Goal: Information Seeking & Learning: Learn about a topic

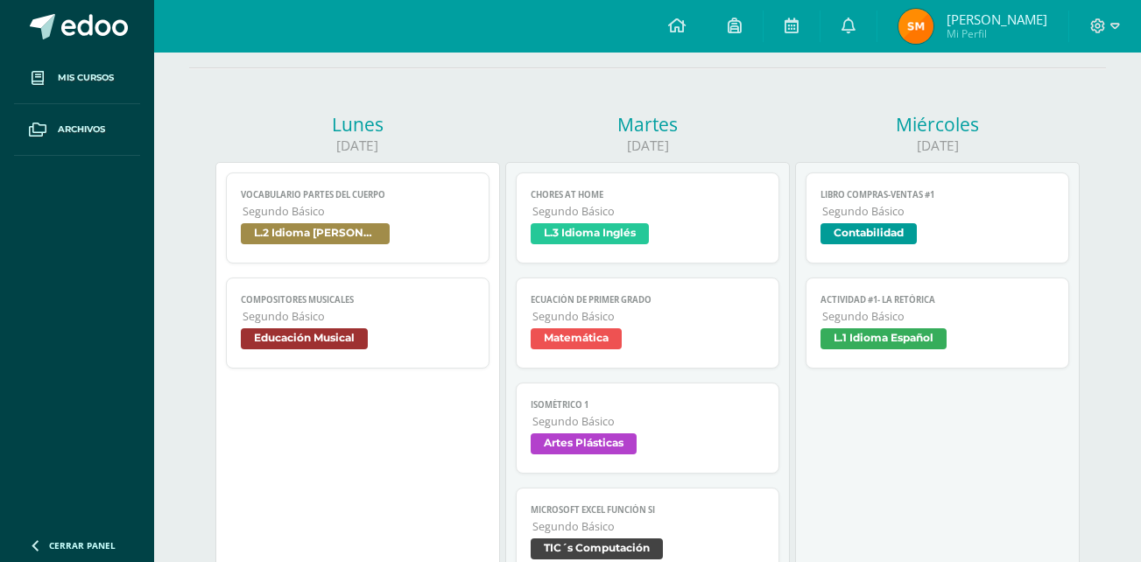
scroll to position [211, 0]
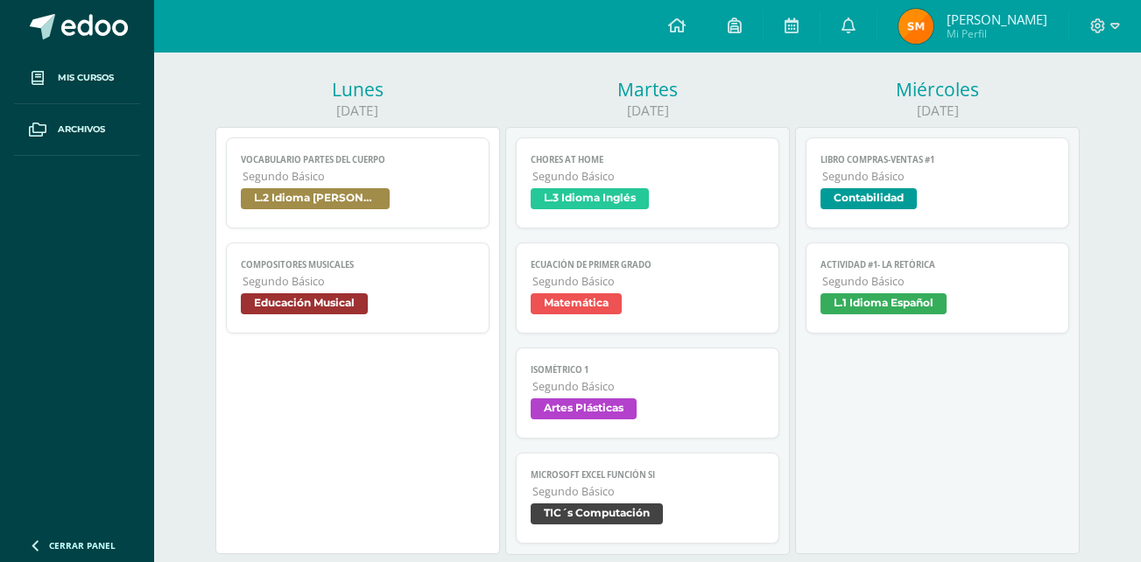
drag, startPoint x: 0, startPoint y: 0, endPoint x: 1037, endPoint y: 271, distance: 1071.6
click at [1037, 271] on link "Actividad #1- La Retórica Segundo Básico L.1 Idioma Español" at bounding box center [936, 288] width 263 height 91
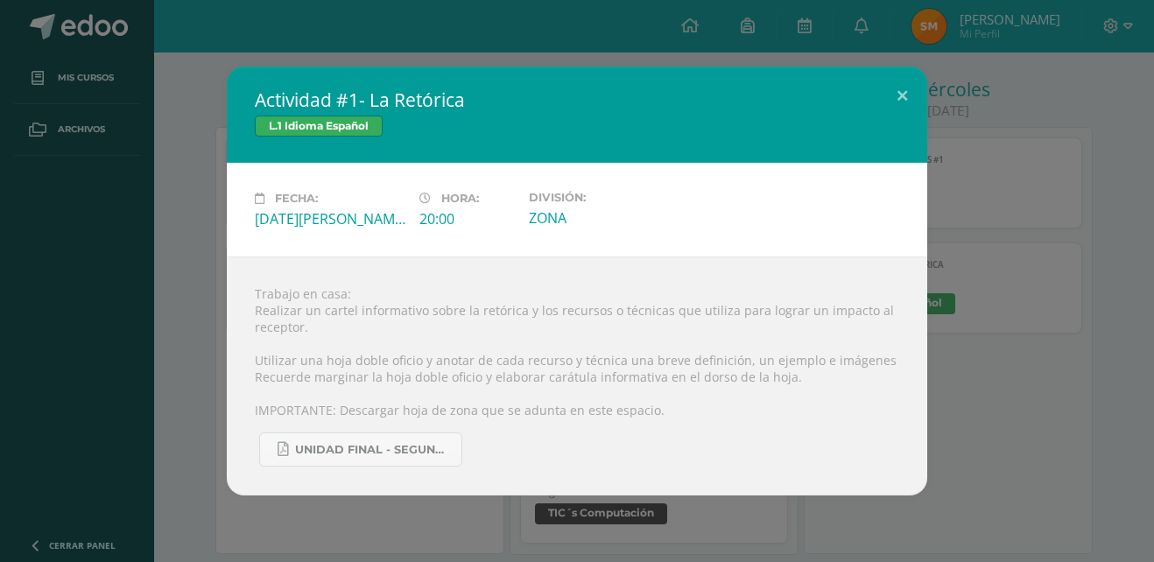
click at [1012, 306] on div "Actividad #1- La Retórica L.1 Idioma Español Fecha: Miércoles 13 de Agosto Hora…" at bounding box center [577, 281] width 1140 height 429
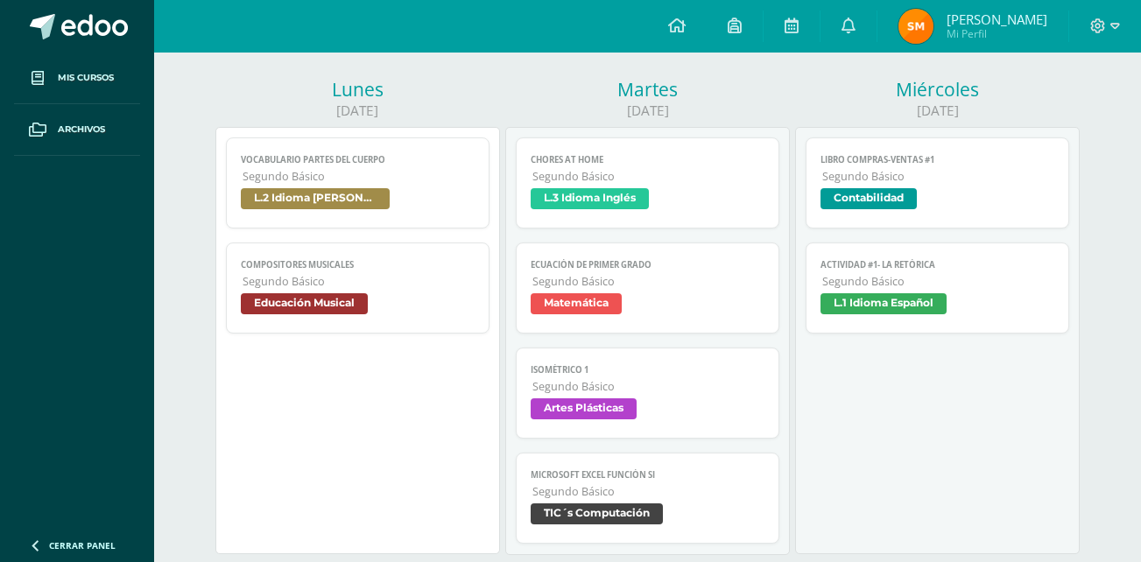
scroll to position [246, 0]
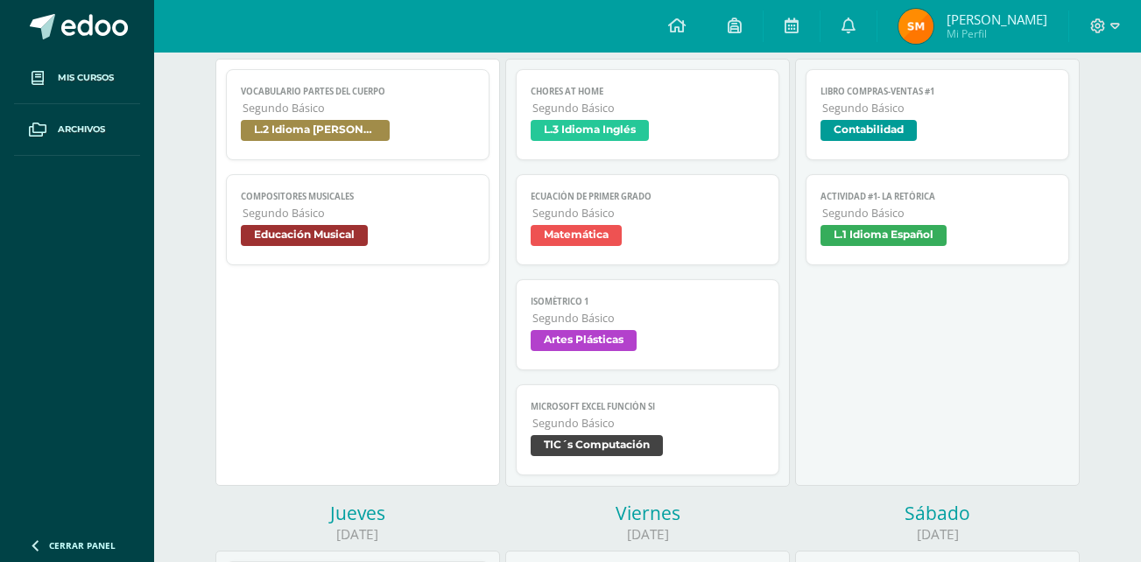
click at [1046, 272] on div "Libro Compras-Ventas #1 Contabilidad Fecha: Miércoles 13 de Agosto Hora: 13:00 …" at bounding box center [937, 272] width 285 height 427
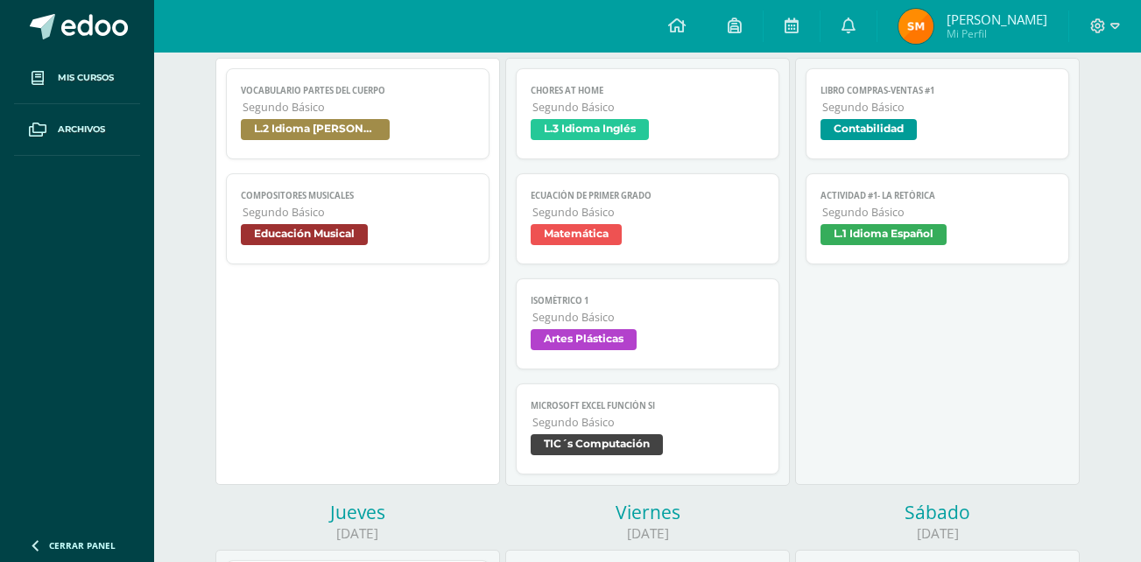
scroll to position [281, 0]
click at [812, 316] on div "Libro Compras-Ventas #1 Contabilidad Fecha: Miércoles 13 de Agosto Hora: 13:00 …" at bounding box center [937, 270] width 285 height 427
click at [821, 335] on div "Libro Compras-Ventas #1 Contabilidad Fecha: Miércoles 13 de Agosto Hora: 13:00 …" at bounding box center [937, 270] width 285 height 427
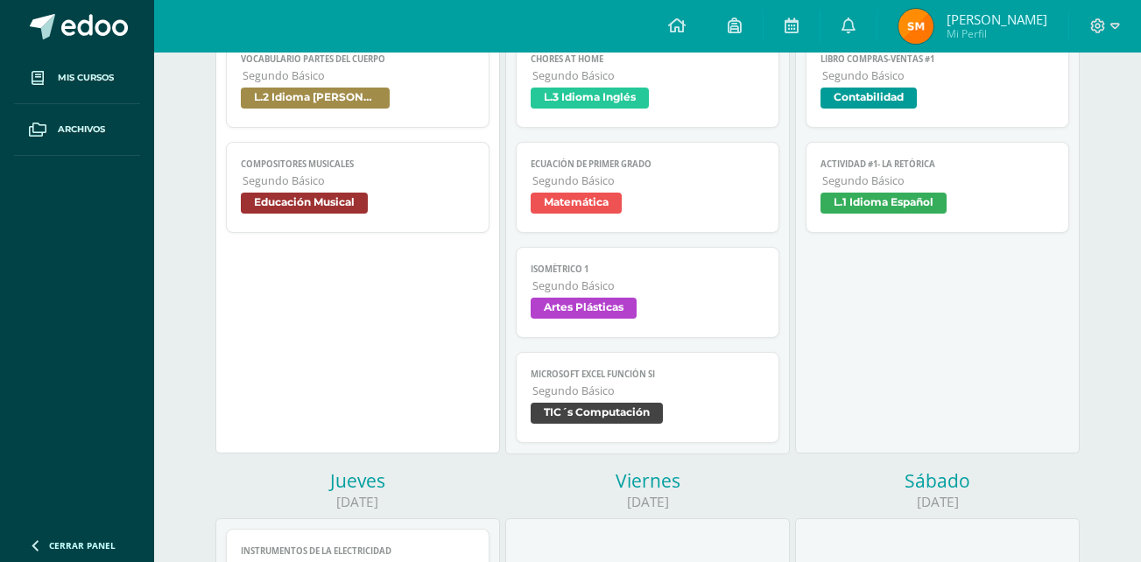
scroll to position [275, 0]
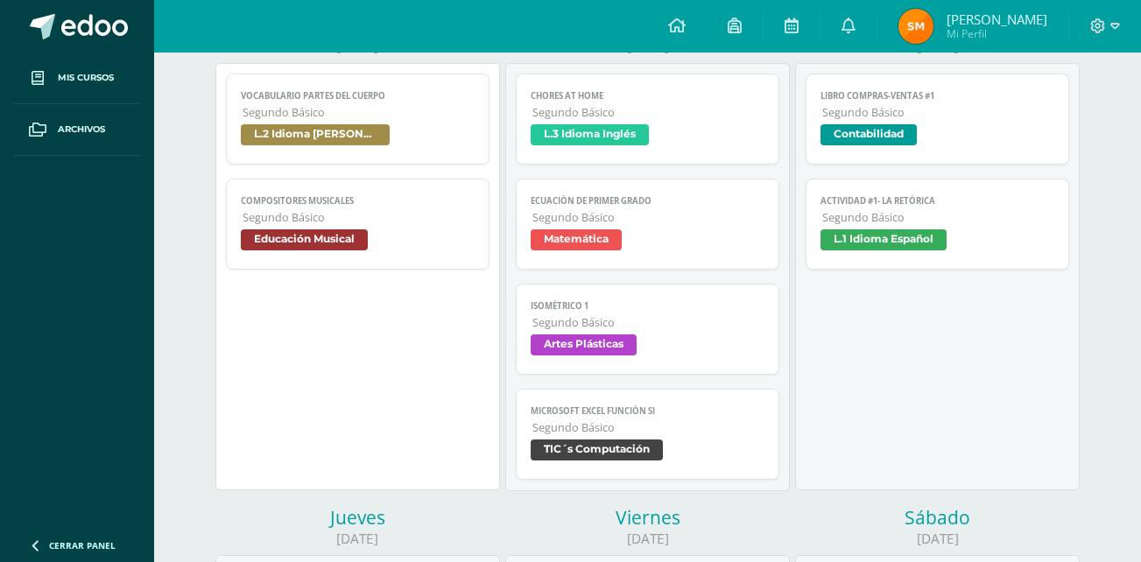
click at [653, 469] on link "Microsoft Excel Función SI Segundo Básico TIC´s Computación" at bounding box center [647, 434] width 263 height 91
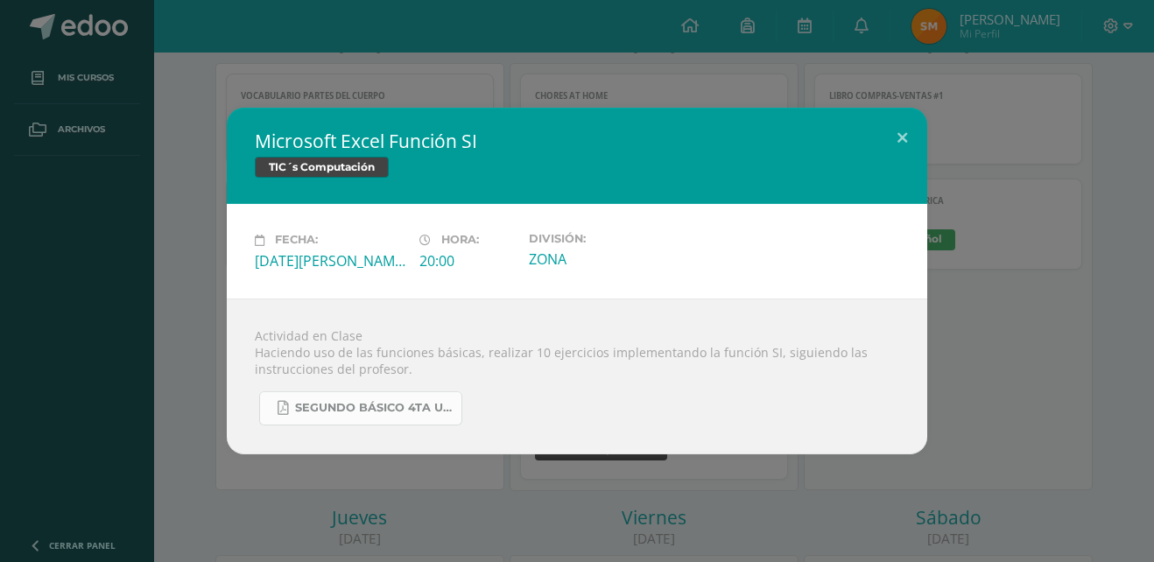
click at [322, 397] on link "SEGUNDO BÁSICO 4TA UNIDAD.pdf" at bounding box center [360, 408] width 203 height 34
click at [608, 78] on div "Microsoft Excel Función SI TIC´s Computación Fecha: Martes 12 de Agosto Hora: 2…" at bounding box center [577, 281] width 1154 height 562
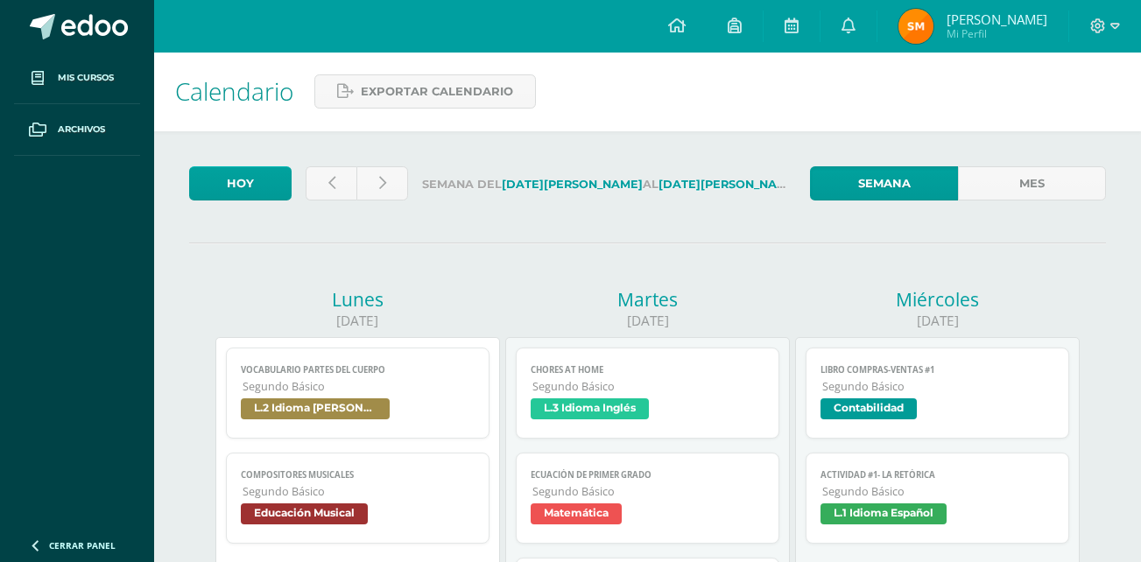
scroll to position [0, 0]
click at [404, 186] on link at bounding box center [381, 184] width 51 height 34
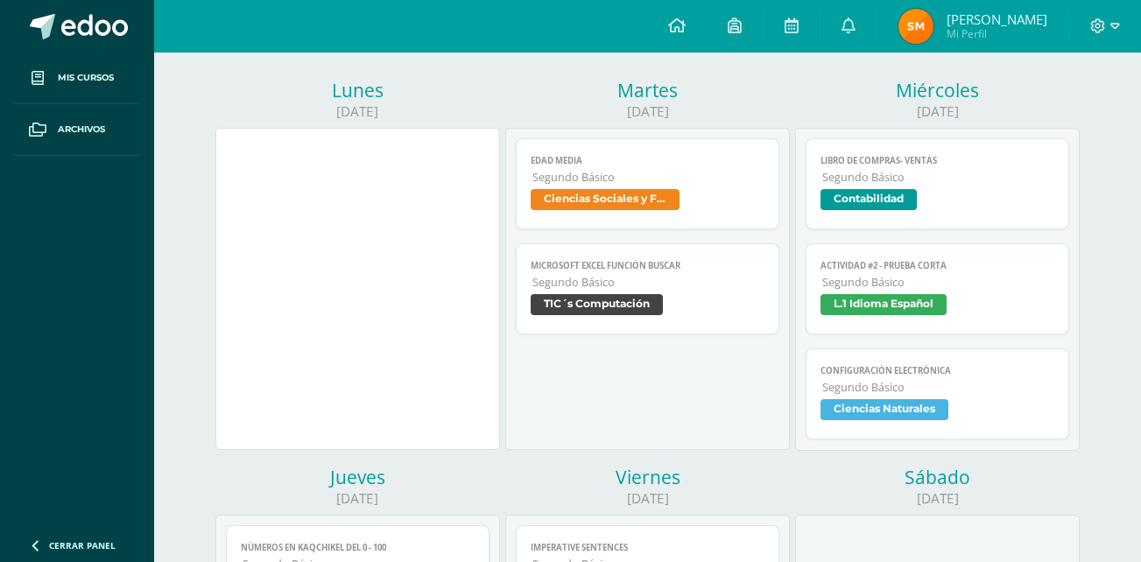
scroll to position [245, 0]
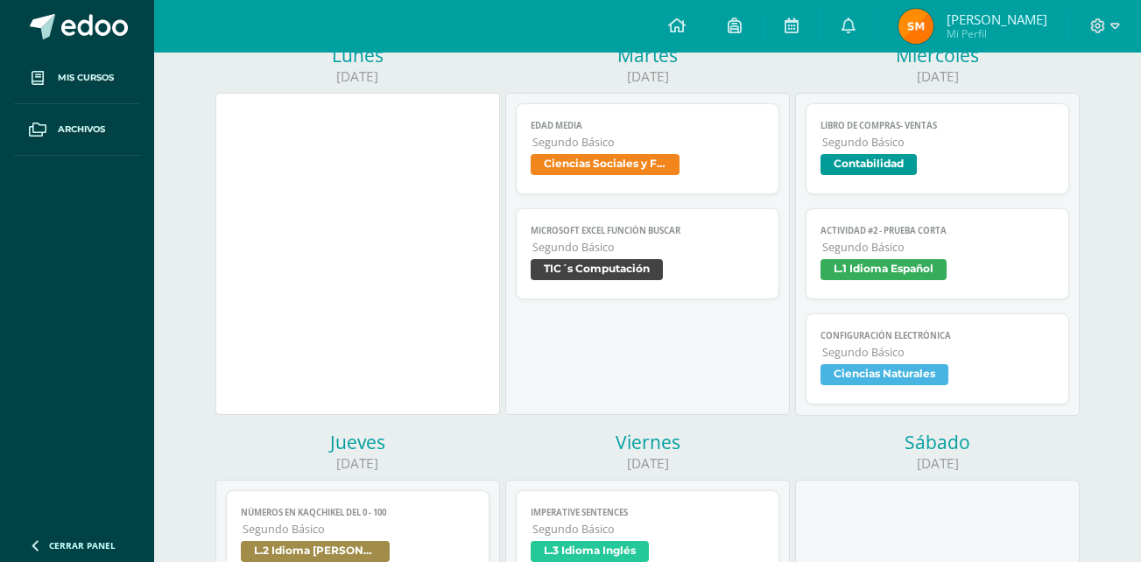
click at [414, 179] on div at bounding box center [357, 254] width 285 height 322
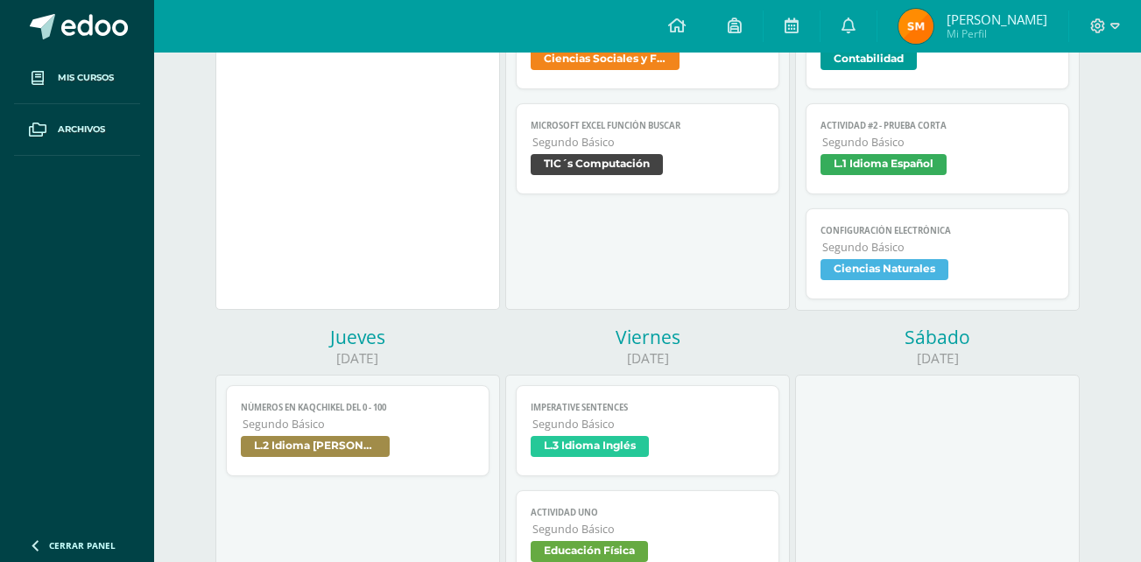
click at [414, 179] on div at bounding box center [357, 149] width 285 height 322
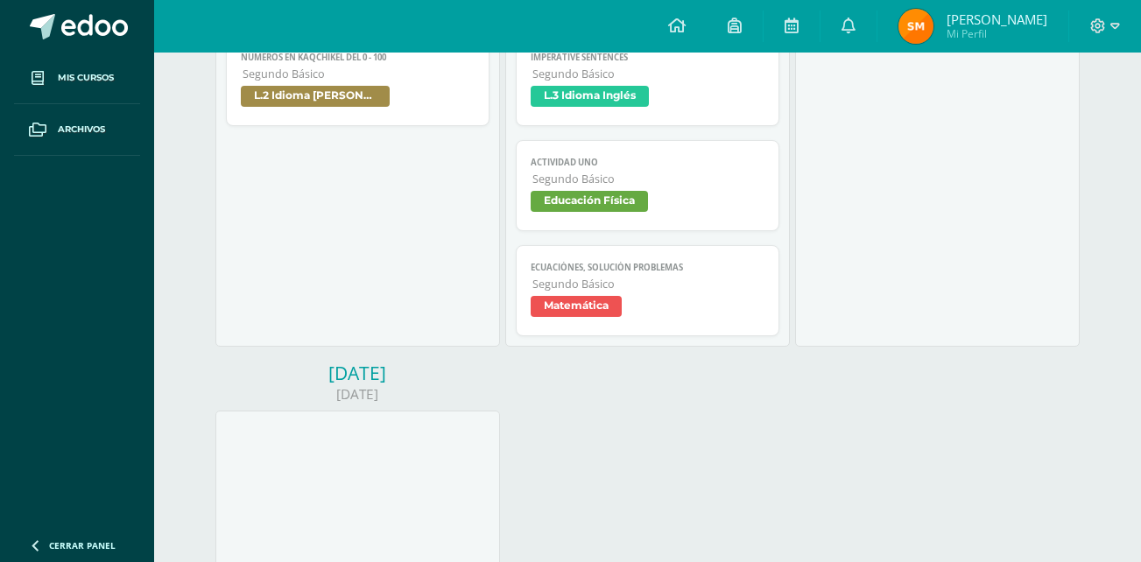
click at [414, 179] on div "Números en kaqchikel del 0 - 100 L.2 Idioma Maya Kaqchikel Cargando contenido N…" at bounding box center [357, 186] width 285 height 322
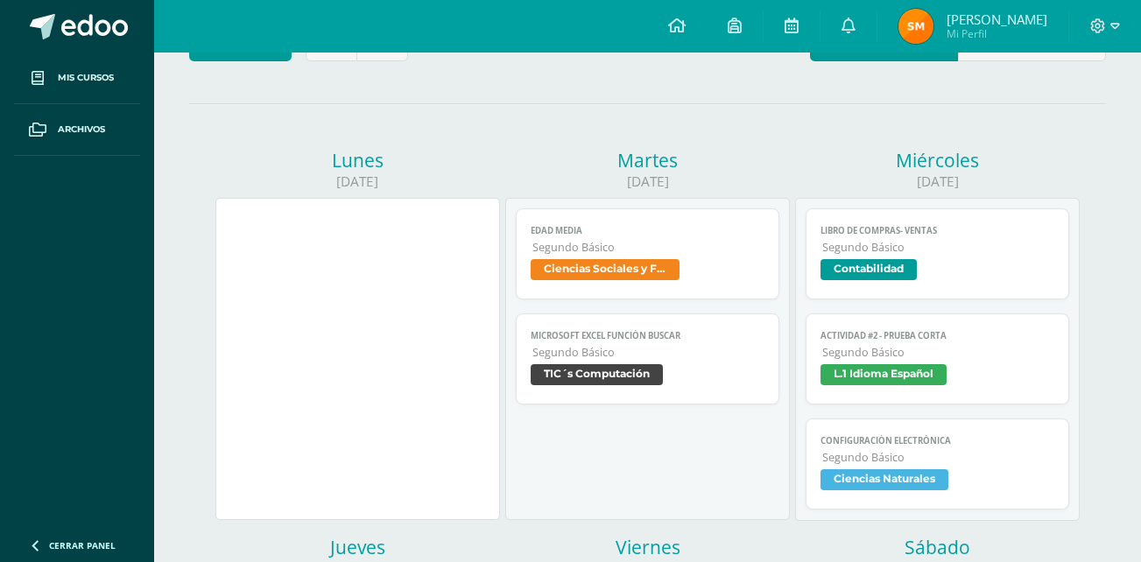
scroll to position [175, 0]
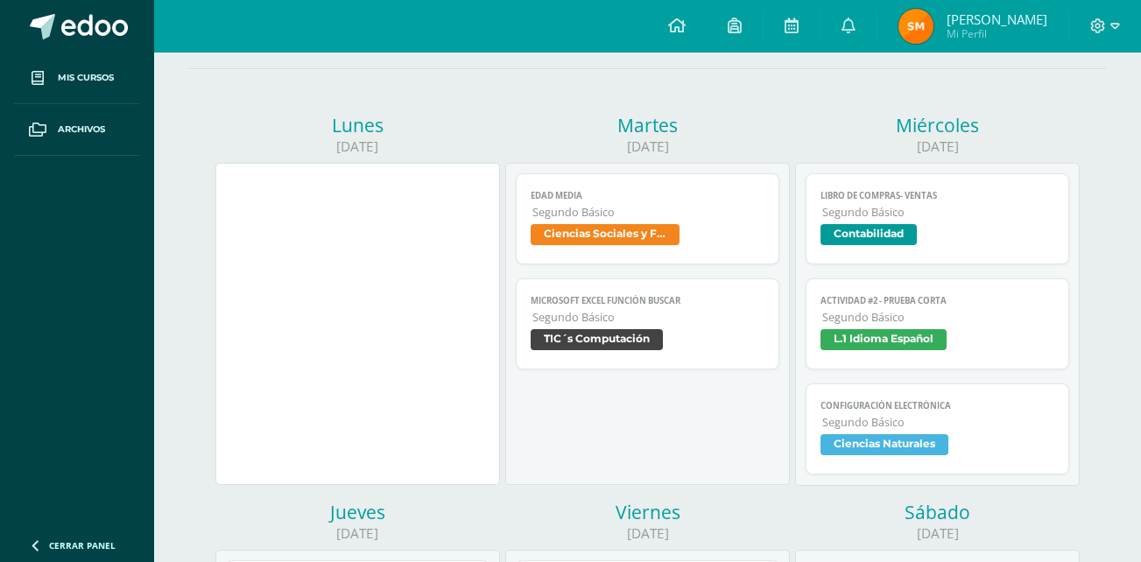
click at [621, 186] on link "Edad Media Segundo Básico Ciencias Sociales y Formación Ciudadana" at bounding box center [647, 218] width 263 height 91
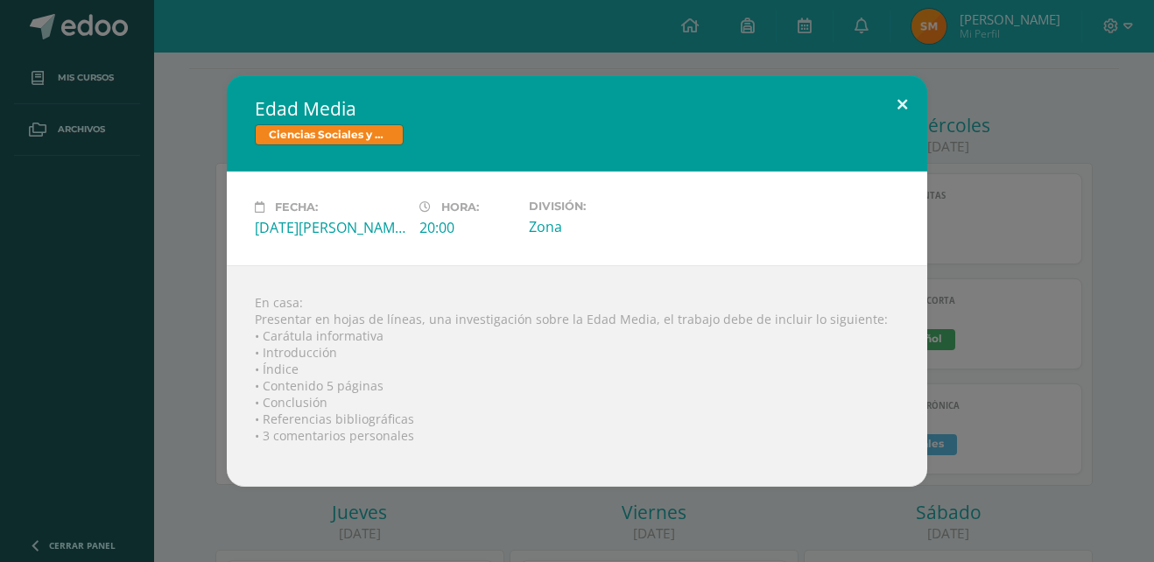
click at [902, 117] on button at bounding box center [902, 105] width 50 height 60
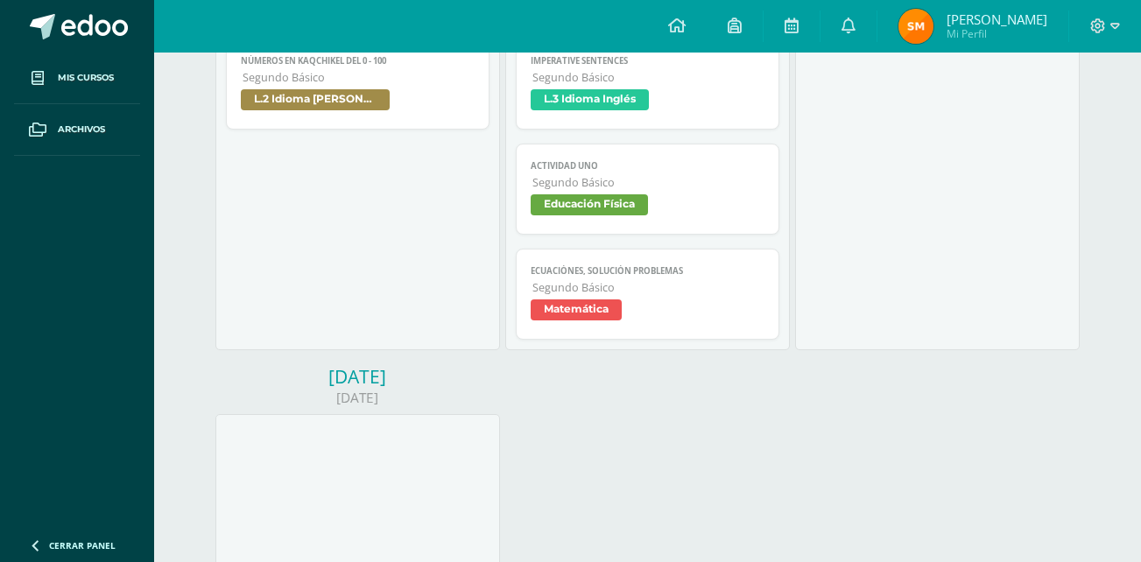
scroll to position [735, 0]
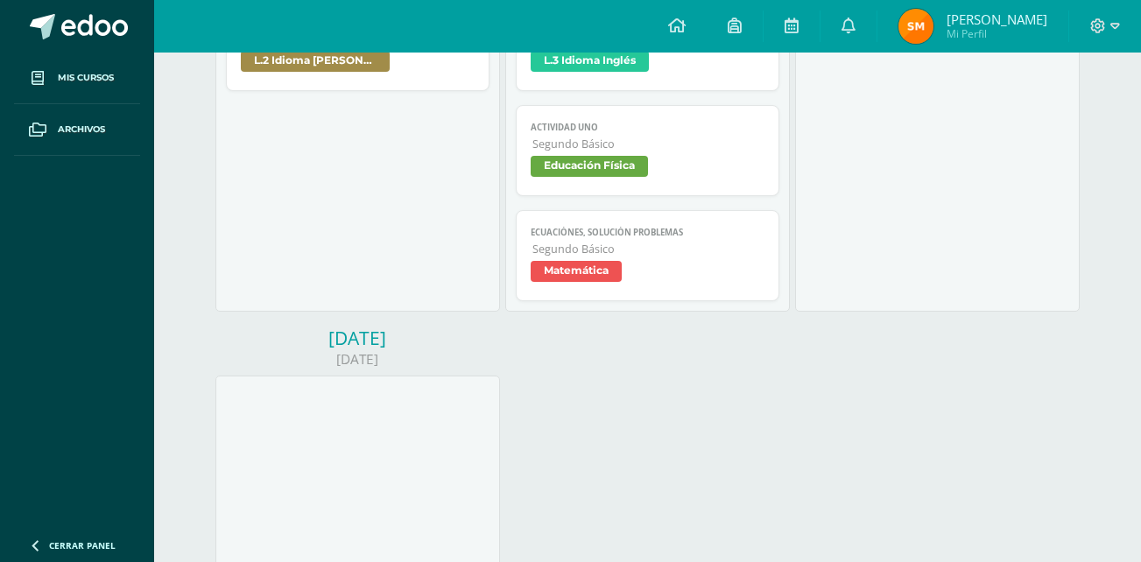
click at [998, 330] on div "Lunes 18/08/2025 Martes 19/08/2025 Edad Media Ciencias Sociales y Formación Ciu…" at bounding box center [647, 132] width 869 height 1159
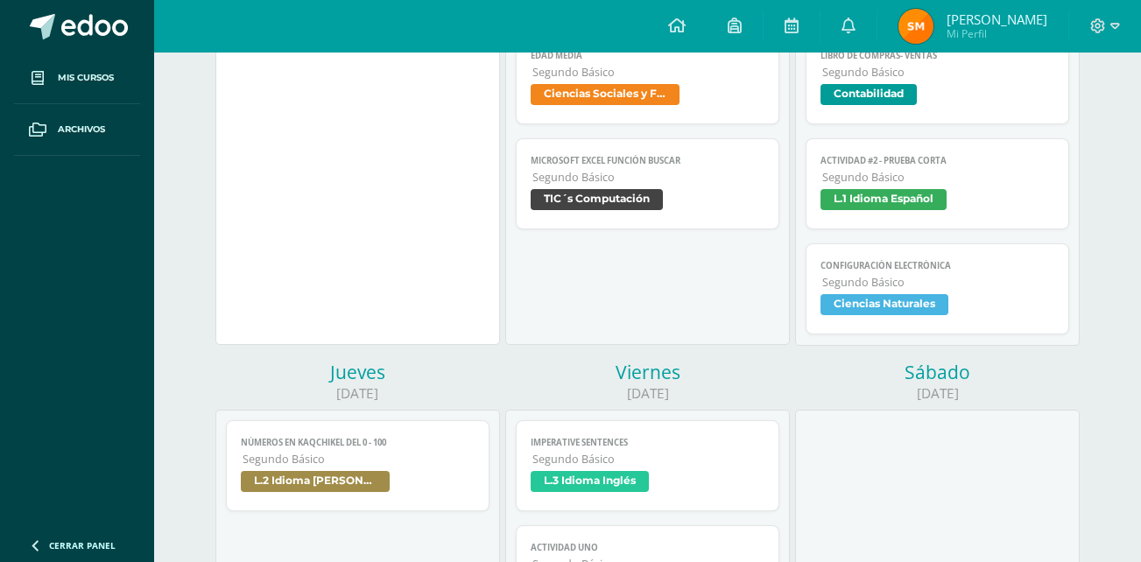
click at [998, 330] on div "Lunes 18/08/2025 Martes 19/08/2025 Edad Media Ciencias Sociales y Formación Ciu…" at bounding box center [647, 552] width 869 height 1159
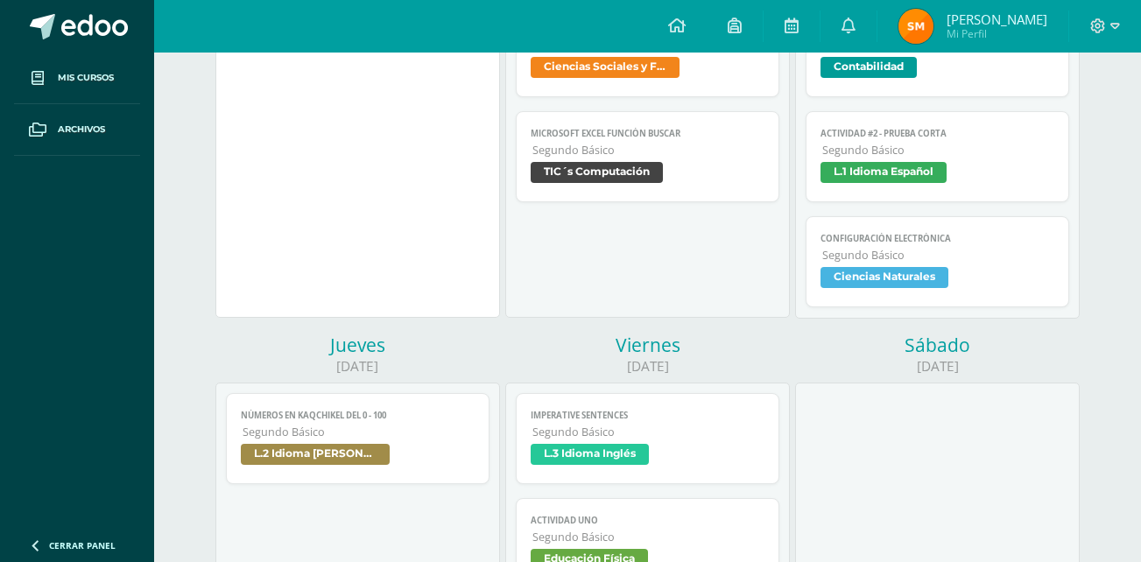
click at [998, 330] on div "Miércoles 20/08/2025 Libro de Compras- Ventas Contabilidad Cargando contenido L…" at bounding box center [937, 139] width 290 height 386
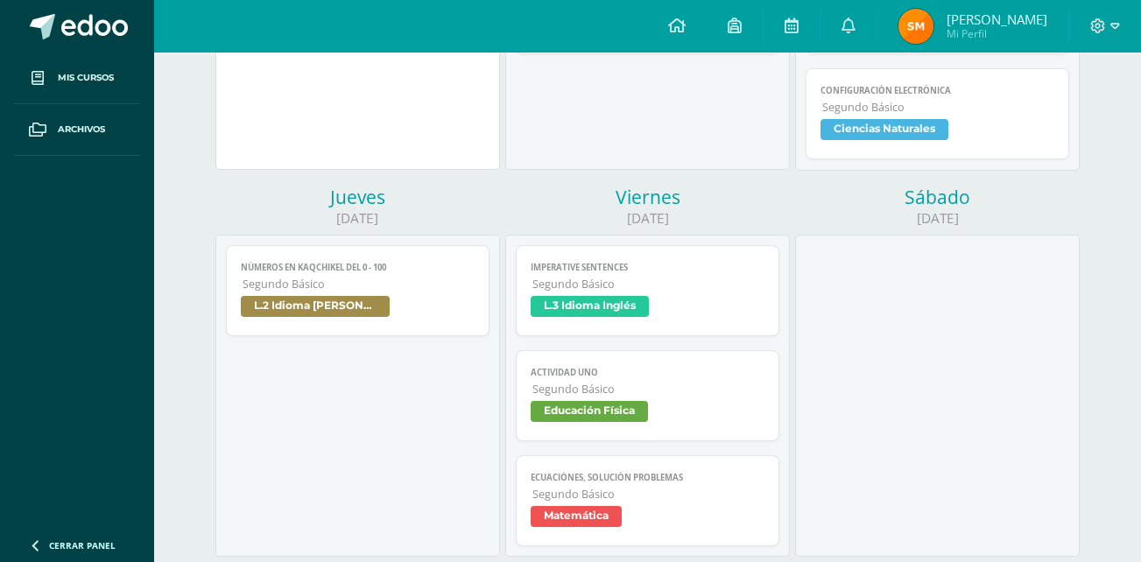
scroll to position [525, 0]
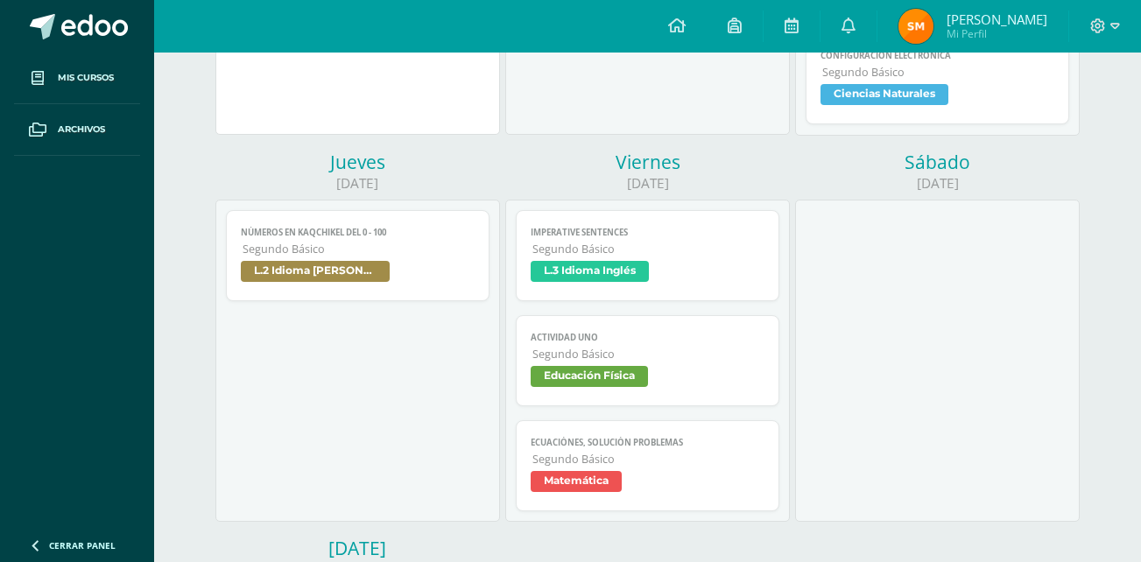
drag, startPoint x: 998, startPoint y: 330, endPoint x: 979, endPoint y: 324, distance: 20.2
click at [979, 324] on div at bounding box center [937, 361] width 285 height 322
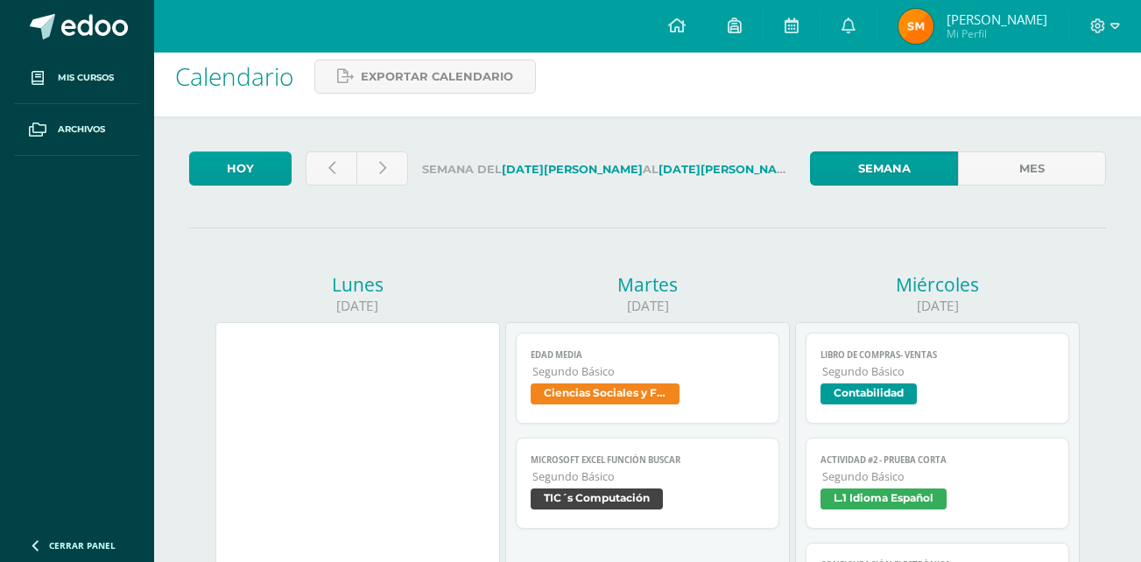
scroll to position [0, 0]
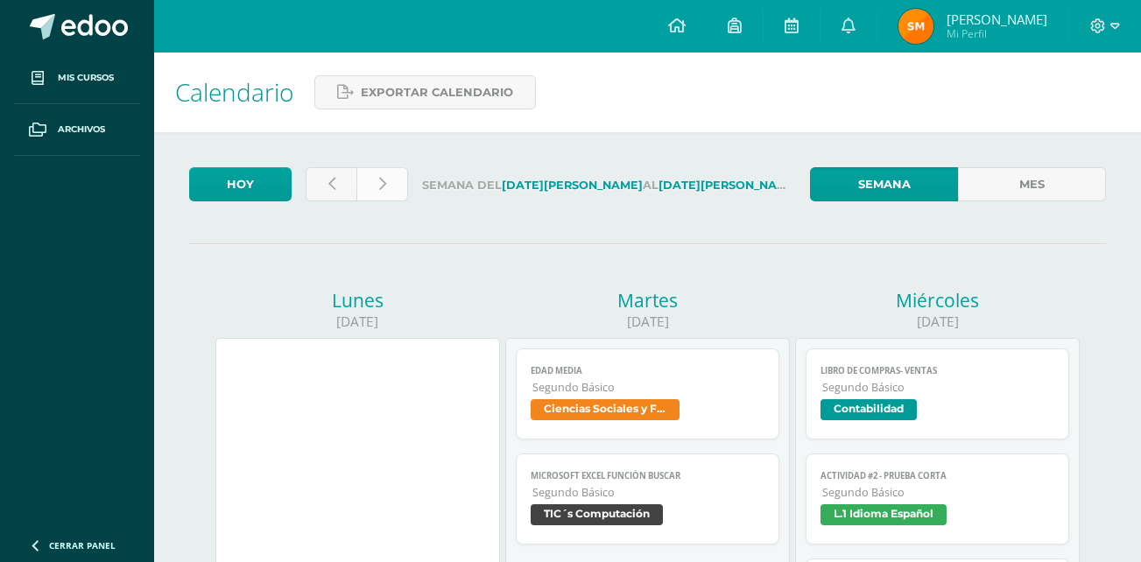
click at [388, 172] on link at bounding box center [381, 184] width 51 height 34
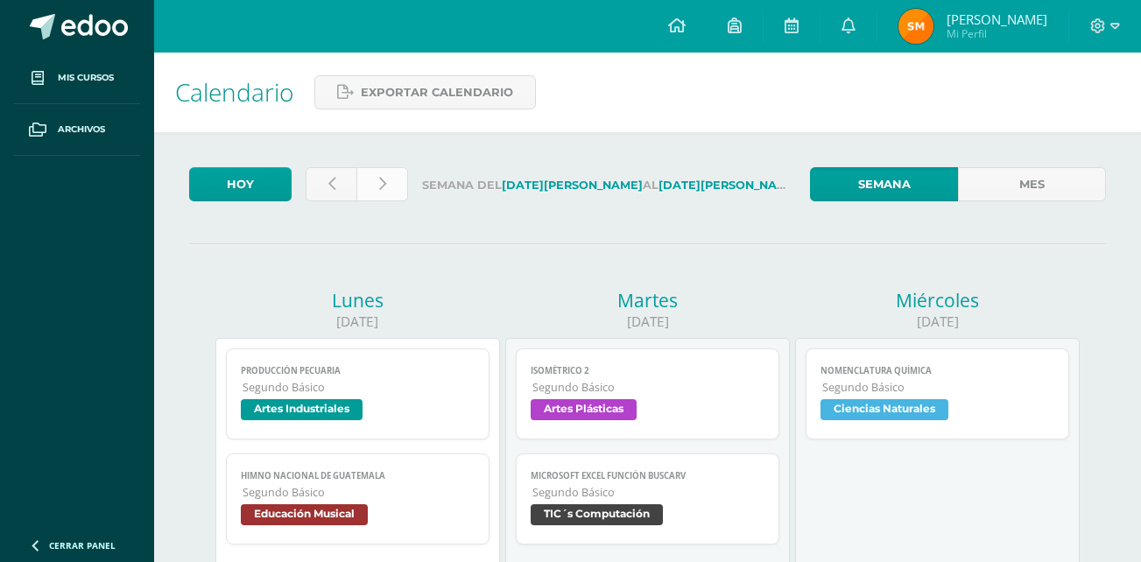
click at [400, 182] on link at bounding box center [381, 184] width 51 height 34
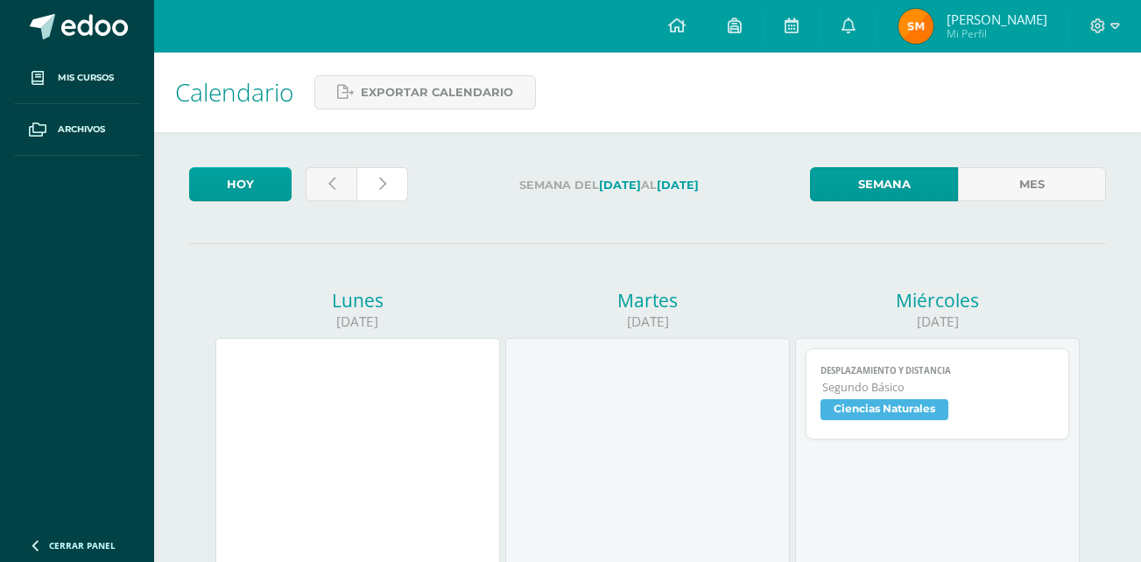
click at [400, 182] on link at bounding box center [381, 184] width 51 height 34
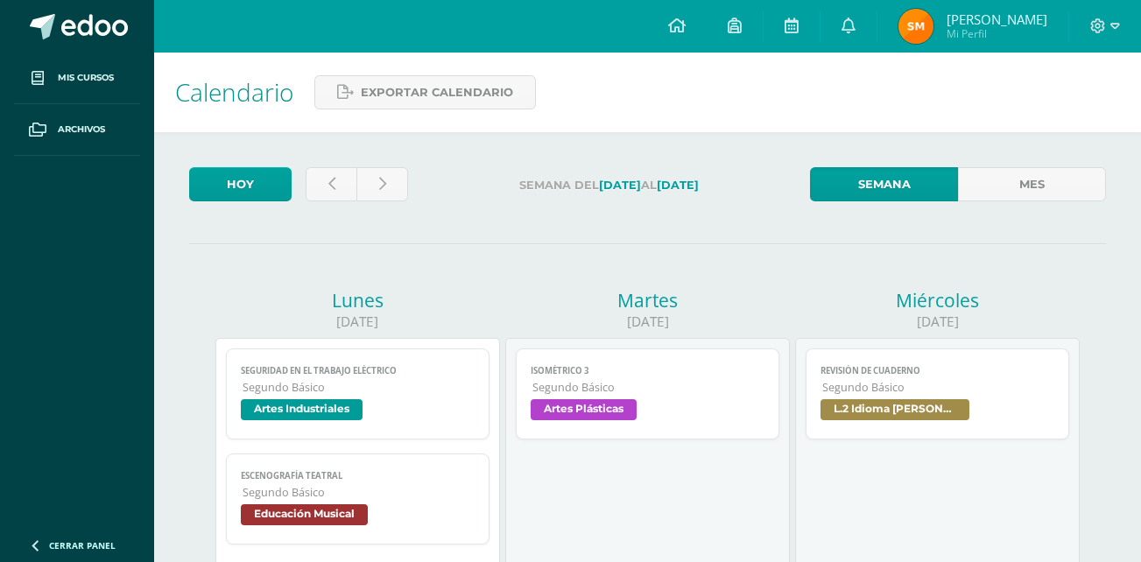
click at [423, 188] on label "Semana del [DATE] al [DATE]" at bounding box center [609, 185] width 374 height 36
click at [384, 180] on icon at bounding box center [382, 184] width 7 height 15
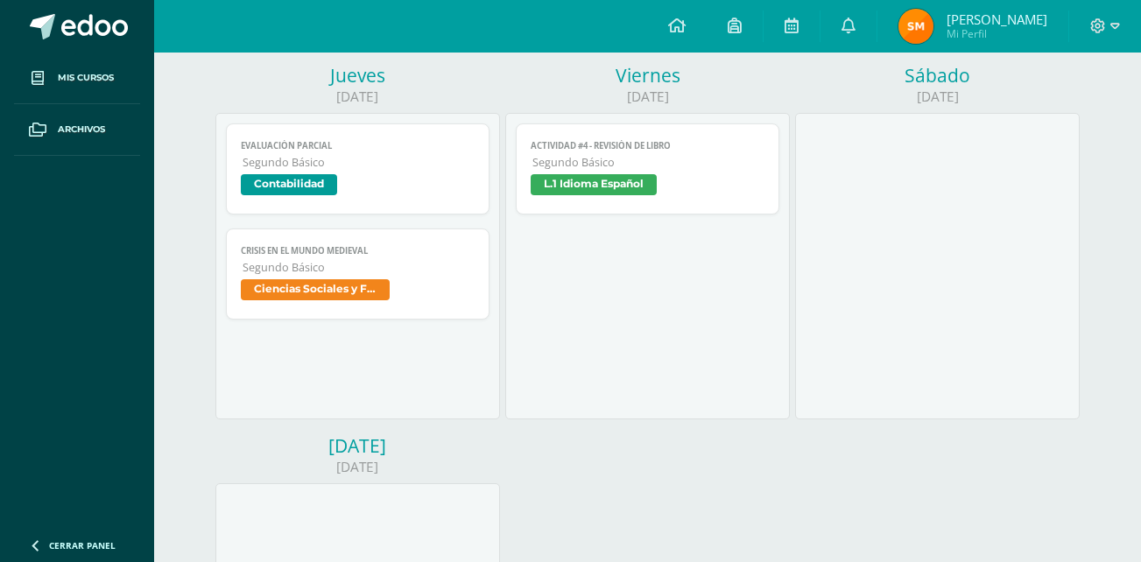
scroll to position [630, 0]
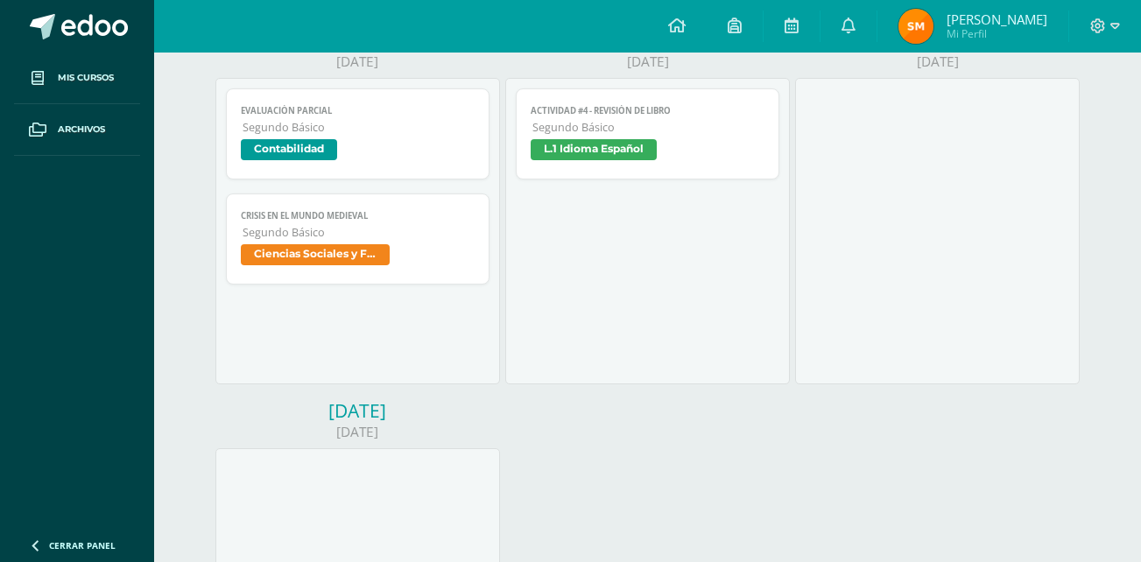
click at [649, 193] on div "Actividad #4 - Revisión de Libro L.1 Idioma Español Cargando contenido Activida…" at bounding box center [647, 231] width 285 height 306
